Goal: Task Accomplishment & Management: Use online tool/utility

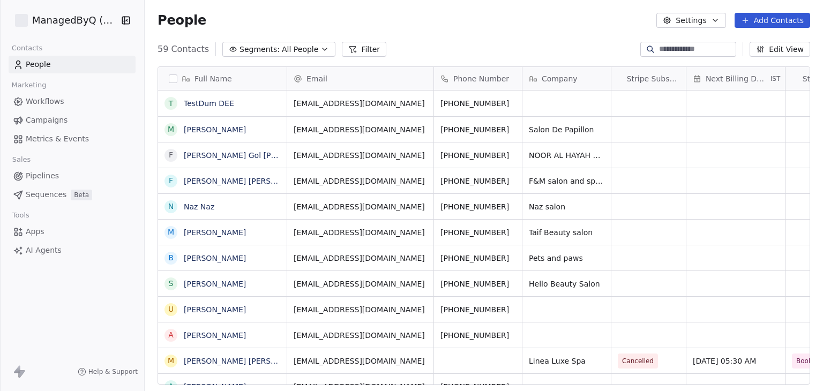
scroll to position [336, 670]
click at [58, 99] on span "Workflows" at bounding box center [45, 101] width 39 height 11
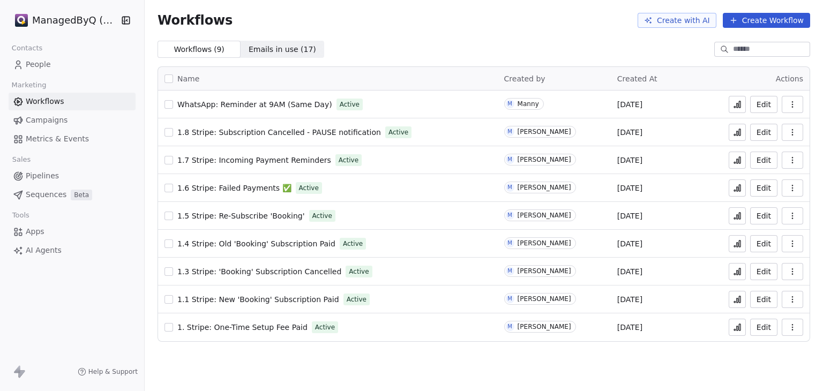
click at [32, 17] on html "ManagedByQ (FZE) Contacts People Marketing Workflows Campaigns Metrics & Events…" at bounding box center [411, 195] width 823 height 391
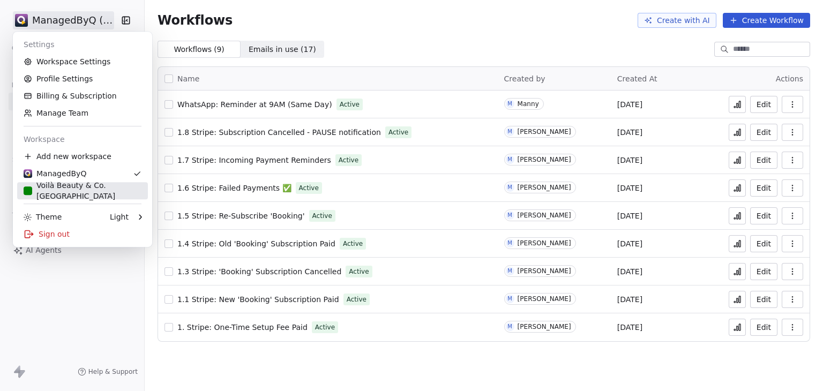
click at [64, 194] on div "Voilà Beauty & Co. [GEOGRAPHIC_DATA]" at bounding box center [83, 190] width 118 height 21
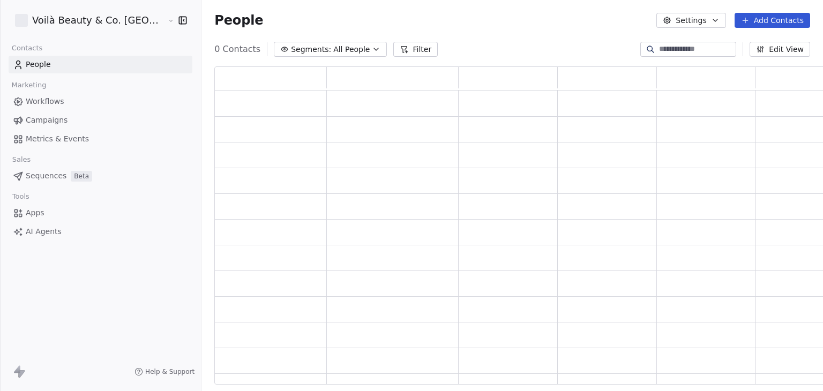
scroll to position [310, 633]
click at [57, 101] on span "Workflows" at bounding box center [45, 101] width 39 height 11
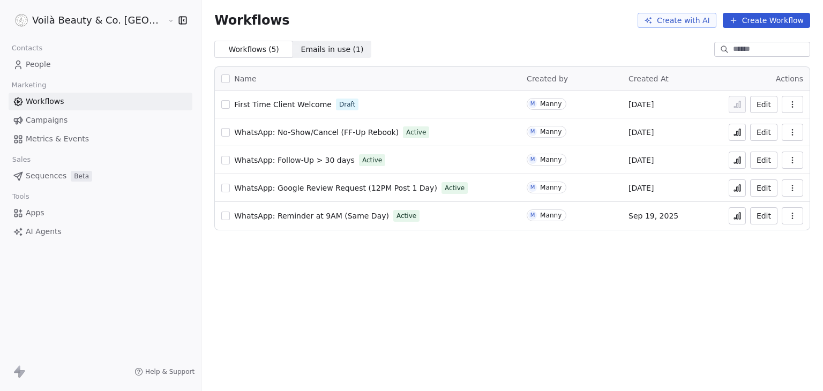
click at [597, 18] on div "Workflows Create with AI Create Workflow" at bounding box center [512, 20] width 596 height 15
click at [89, 20] on html "Voilà Beauty & Co. Lounge Contacts People Marketing Workflows Campaigns Metrics…" at bounding box center [411, 195] width 823 height 391
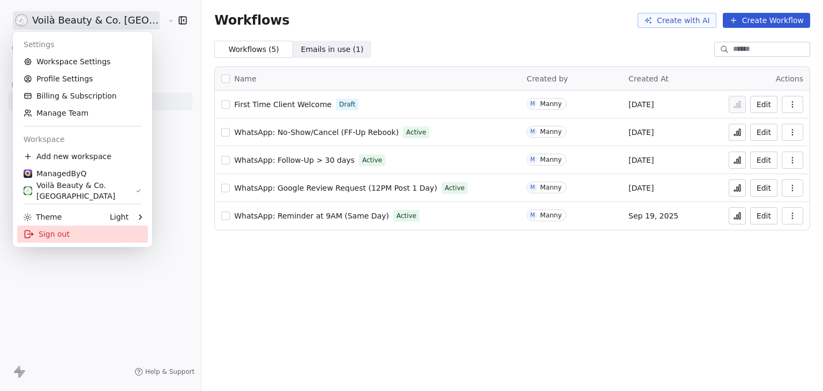
click at [63, 232] on div "Sign out" at bounding box center [82, 234] width 131 height 17
